Goal: Entertainment & Leisure: Browse casually

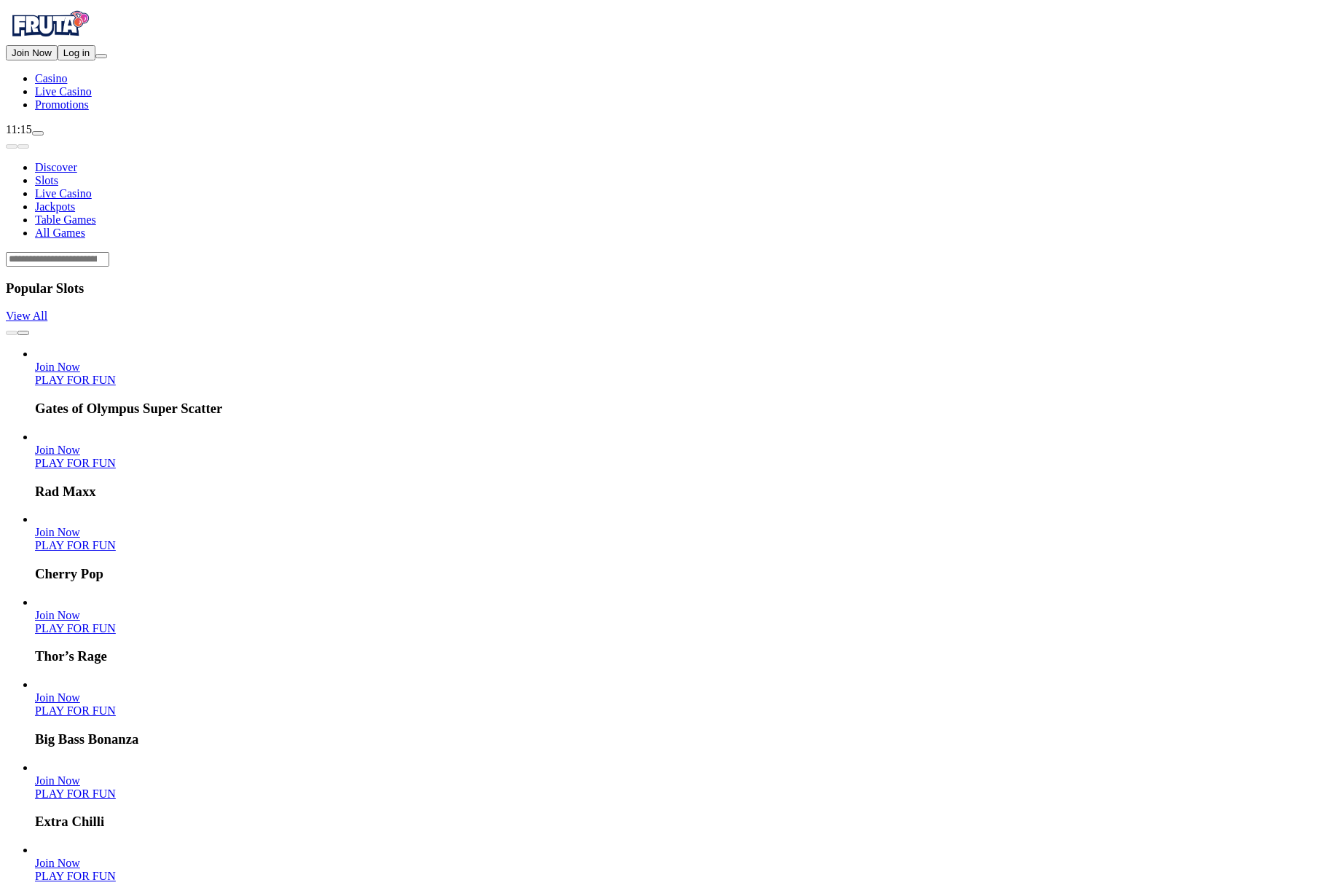
click at [90, 59] on span "Log in" at bounding box center [76, 52] width 26 height 11
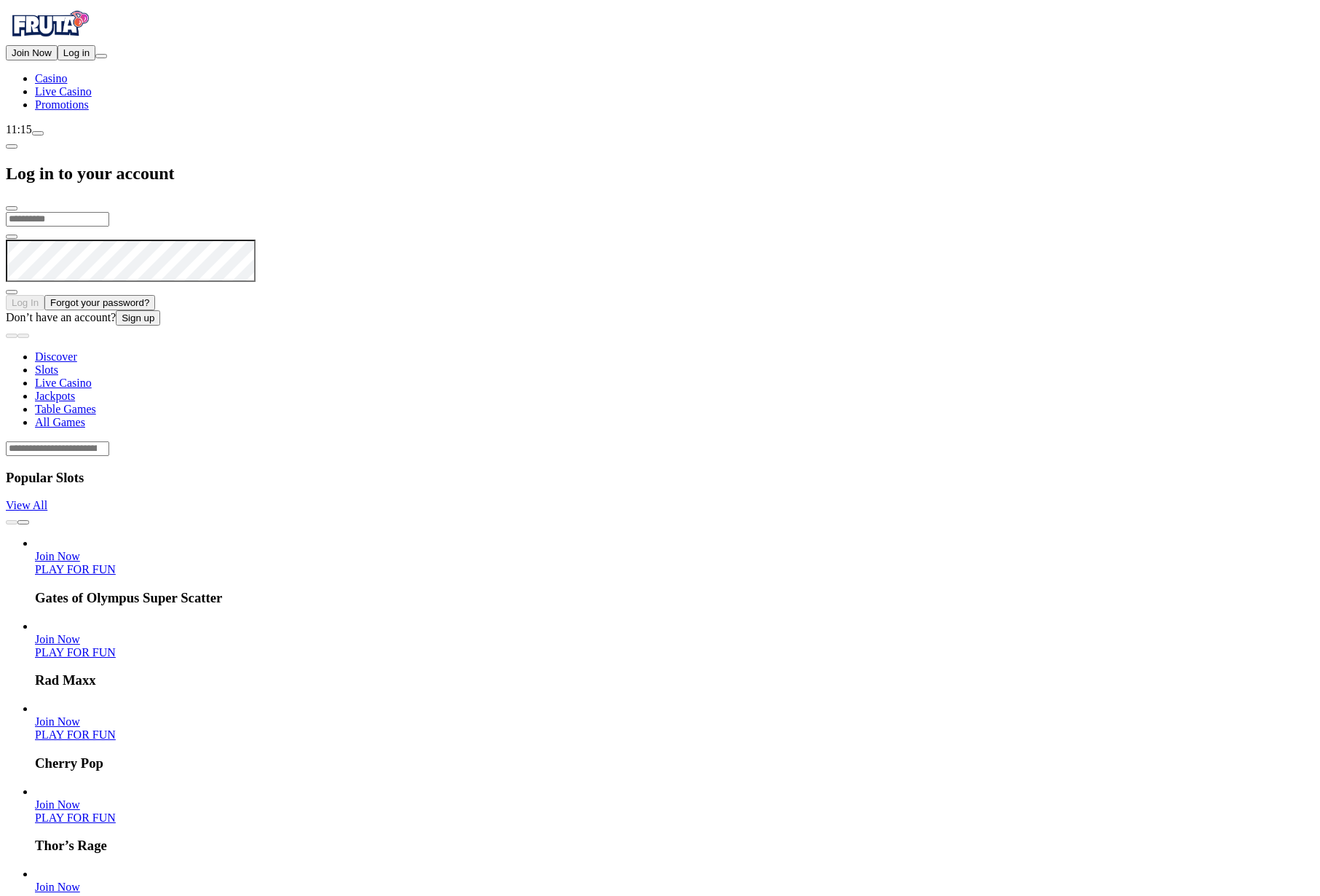
type input "**********"
click at [44, 293] on button "Log In" at bounding box center [25, 300] width 38 height 15
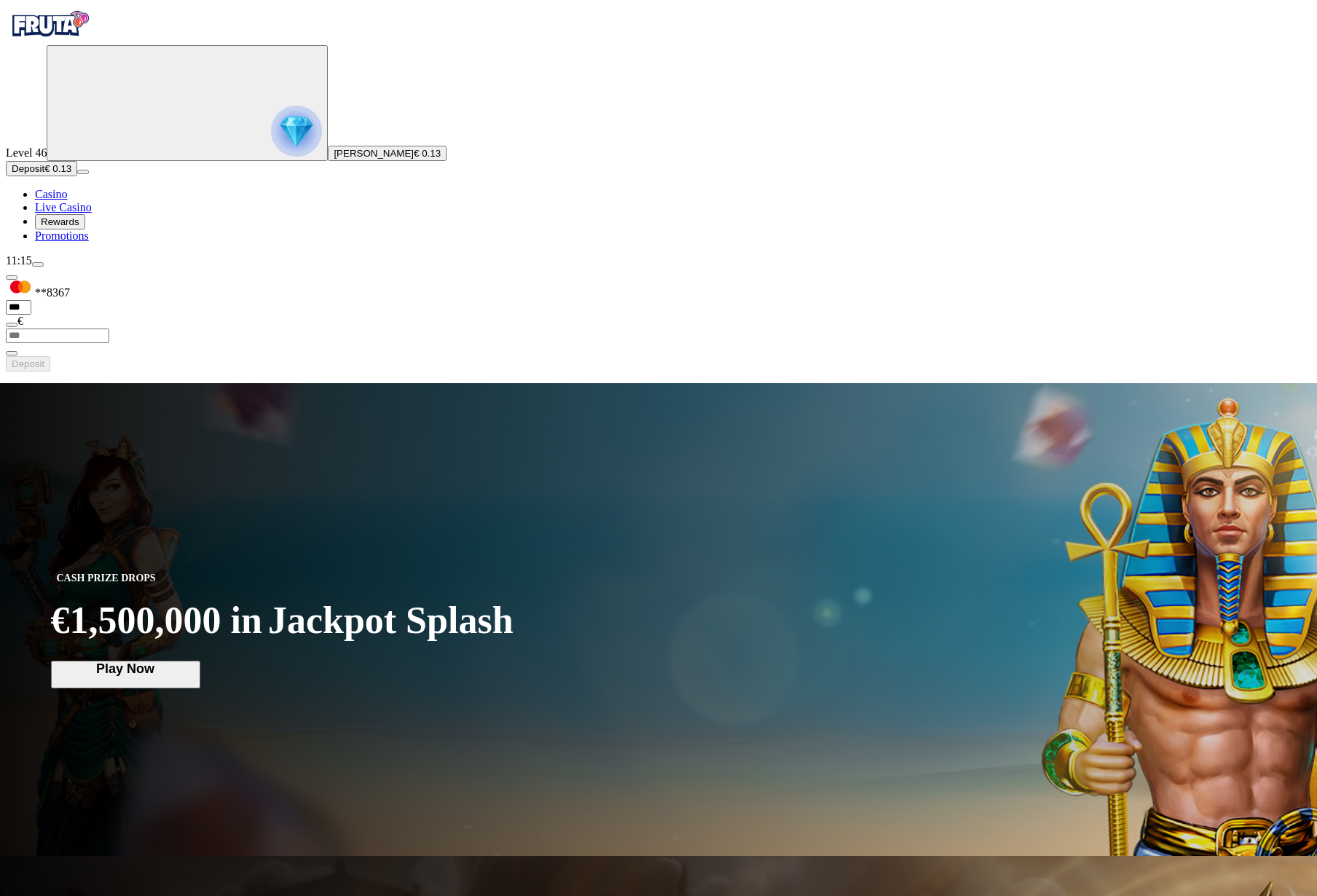
click at [79, 228] on span "Rewards" at bounding box center [60, 221] width 38 height 11
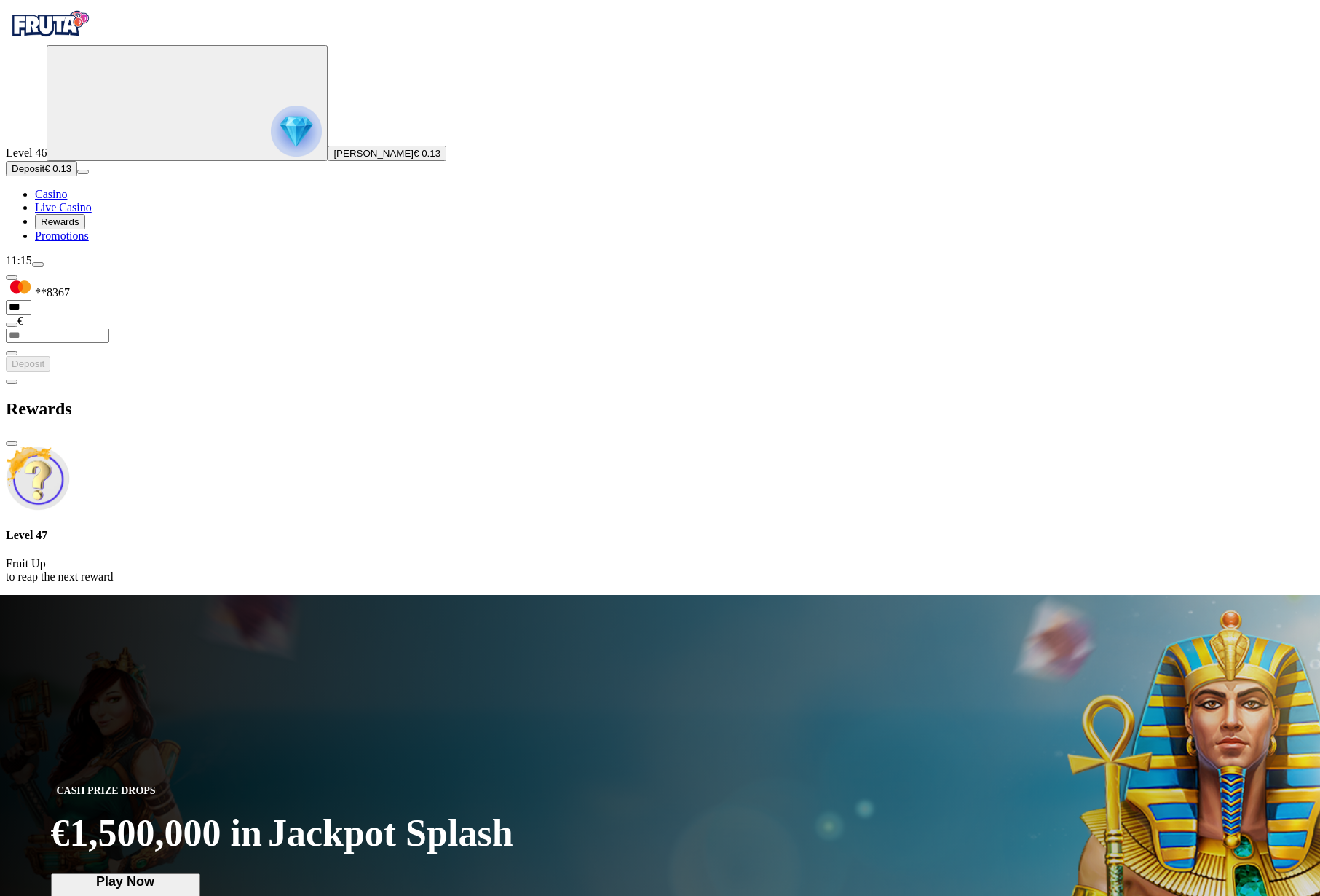
click at [44, 174] on span "Deposit" at bounding box center [28, 169] width 33 height 11
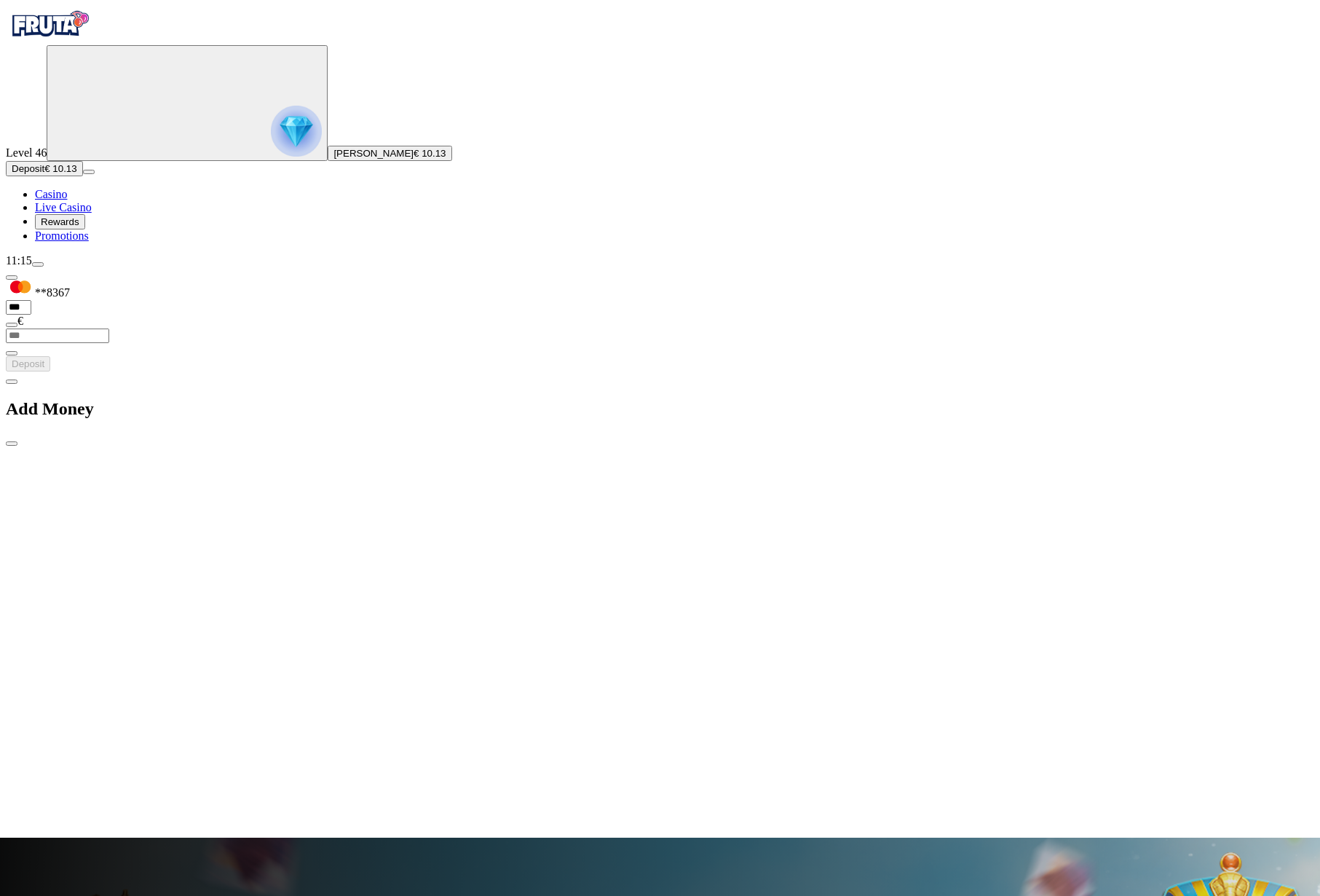
drag, startPoint x: 747, startPoint y: 485, endPoint x: 752, endPoint y: 477, distance: 9.4
click at [747, 826] on div at bounding box center [660, 826] width 1308 height 0
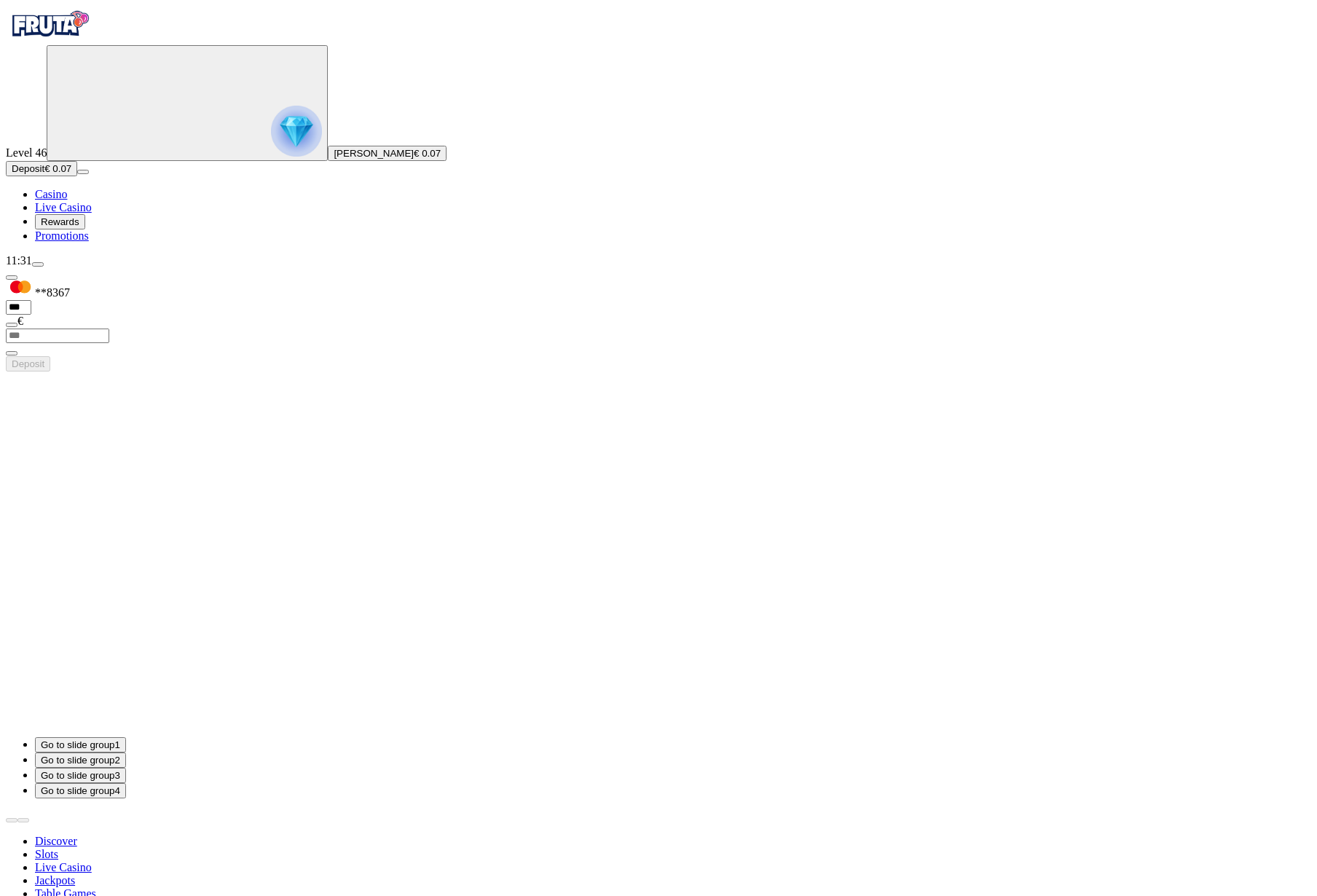
click at [46, 176] on button "Deposit € 0.07" at bounding box center [42, 168] width 71 height 15
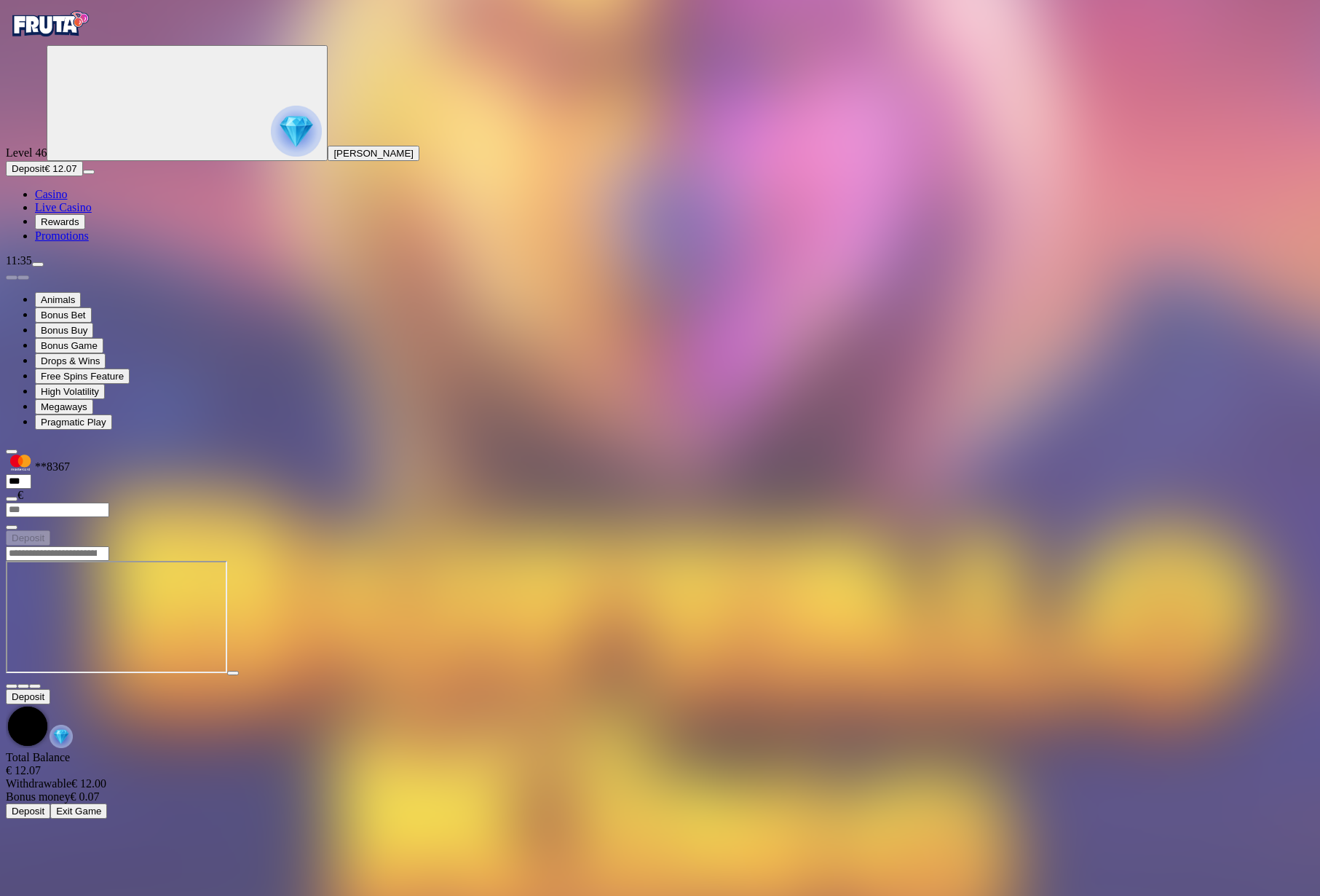
click at [67, 229] on button "Rewards" at bounding box center [60, 221] width 51 height 15
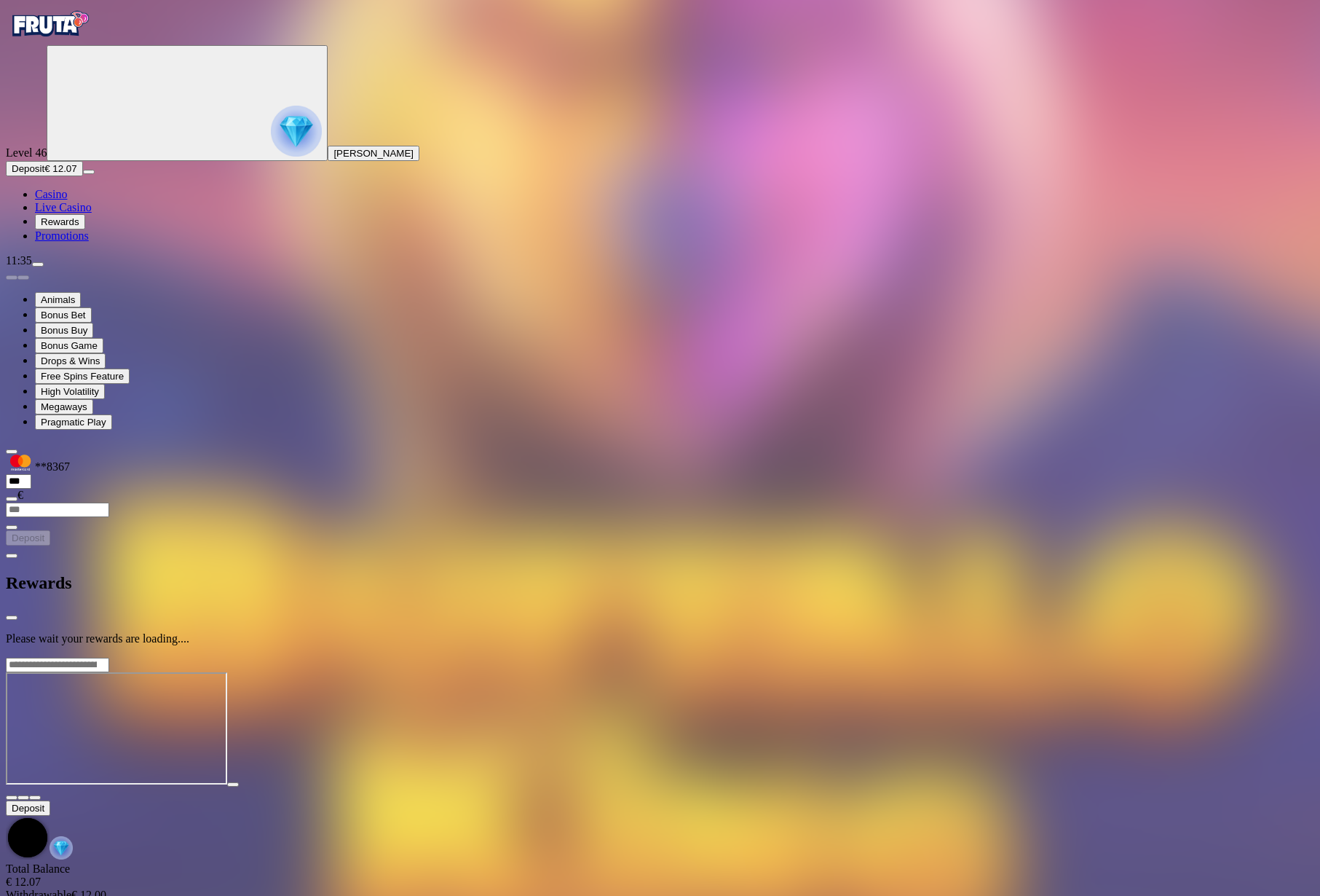
click at [74, 228] on span "Rewards" at bounding box center [60, 221] width 38 height 11
